Goal: Task Accomplishment & Management: Use online tool/utility

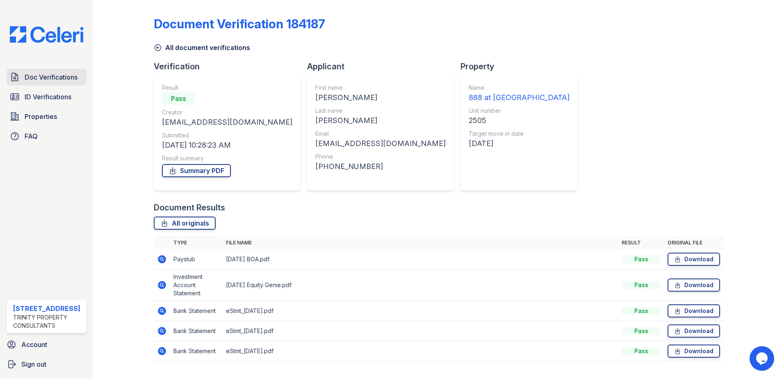
click at [38, 77] on span "Doc Verifications" at bounding box center [51, 77] width 53 height 10
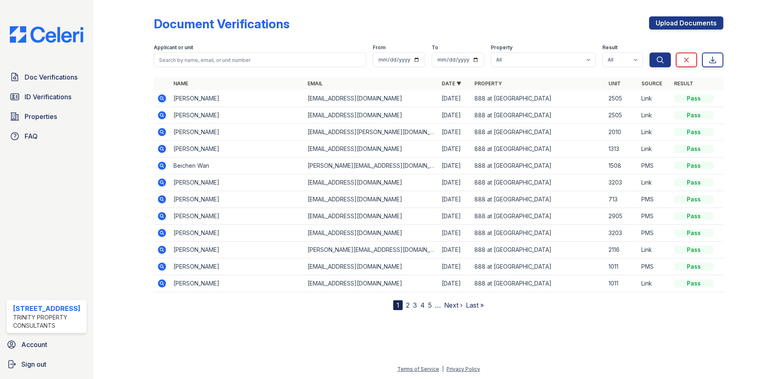
click at [164, 98] on icon at bounding box center [162, 98] width 8 height 8
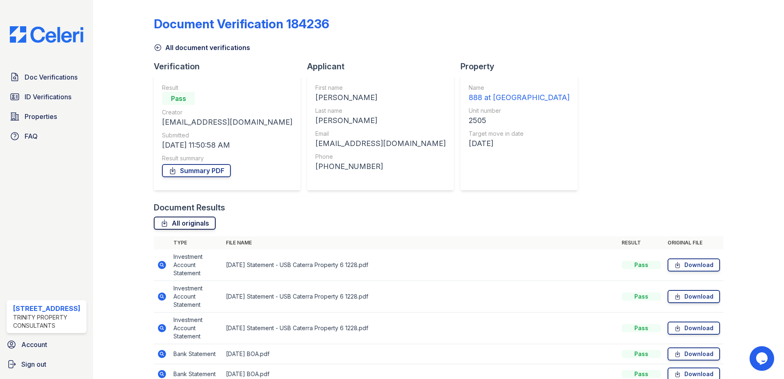
click at [178, 223] on link "All originals" at bounding box center [185, 223] width 62 height 13
click at [197, 169] on link "Summary PDF" at bounding box center [196, 170] width 69 height 13
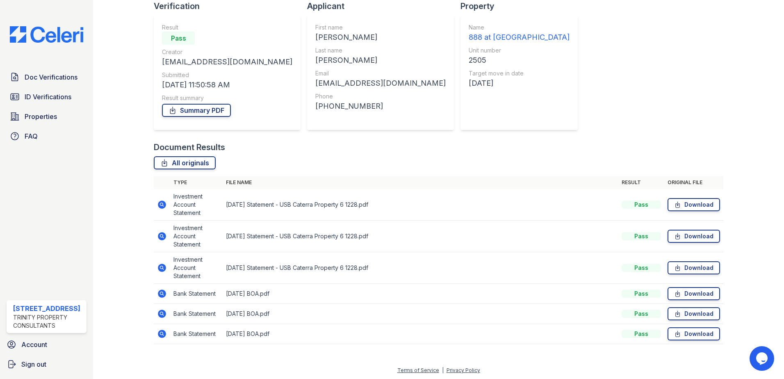
scroll to position [62, 0]
